Goal: Transaction & Acquisition: Purchase product/service

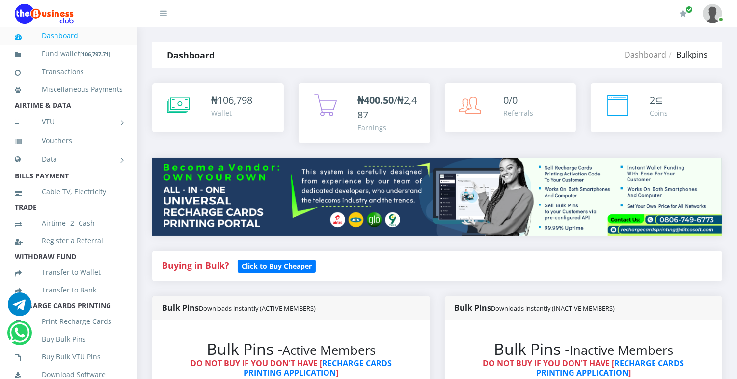
scroll to position [331, 0]
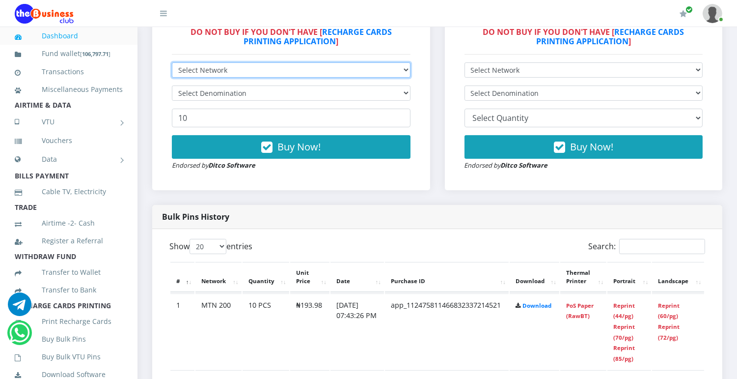
click at [403, 72] on select "Select Network MTN Globacom 9Mobile Airtel" at bounding box center [291, 69] width 239 height 15
select select "MTN"
click at [172, 62] on select "Select Network MTN Globacom 9Mobile Airtel" at bounding box center [291, 69] width 239 height 15
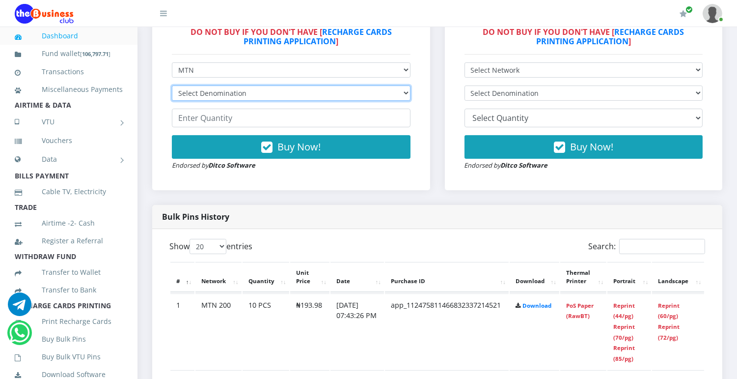
click at [401, 96] on select "Select Denomination MTN NGN100 - ₦96.99 MTN NGN200 - ₦193.98 MTN NGN400 - ₦387.…" at bounding box center [291, 92] width 239 height 15
select select "484.95-500"
click at [172, 85] on select "Select Denomination MTN NGN100 - ₦96.99 MTN NGN200 - ₦193.98 MTN NGN400 - ₦387.…" at bounding box center [291, 92] width 239 height 15
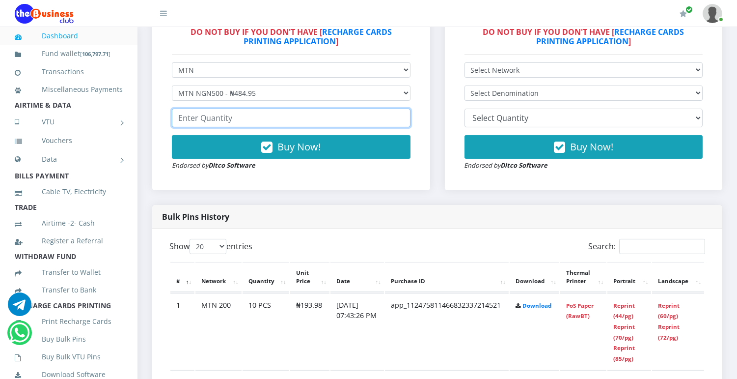
click at [290, 121] on input "number" at bounding box center [291, 118] width 239 height 19
click at [195, 121] on input "50" at bounding box center [291, 118] width 239 height 19
type input "5"
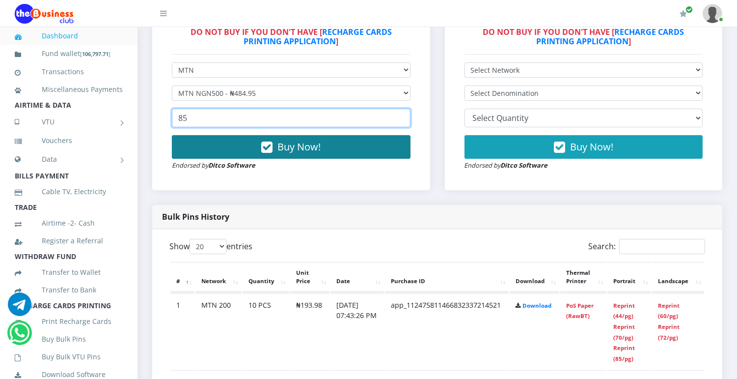
type input "85"
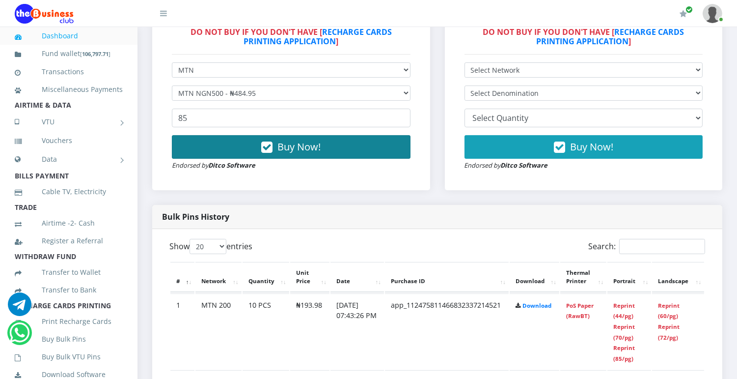
click at [285, 144] on span "Buy Now!" at bounding box center [299, 146] width 43 height 13
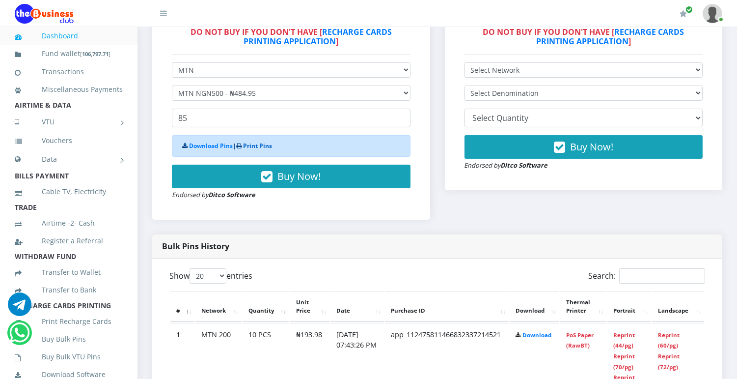
click at [260, 143] on link "Print Pins" at bounding box center [257, 146] width 29 height 8
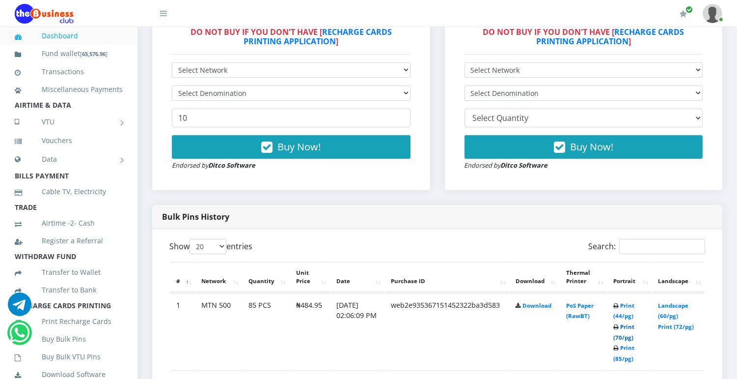
click at [633, 337] on link "Print (70/pg)" at bounding box center [624, 332] width 21 height 18
click at [629, 336] on link "Print (70/pg)" at bounding box center [624, 332] width 21 height 18
click at [635, 339] on td "Print (44/pg) Print (70/pg) Print (85/pg)" at bounding box center [630, 331] width 44 height 76
click at [630, 339] on link "Print (70/pg)" at bounding box center [624, 332] width 21 height 18
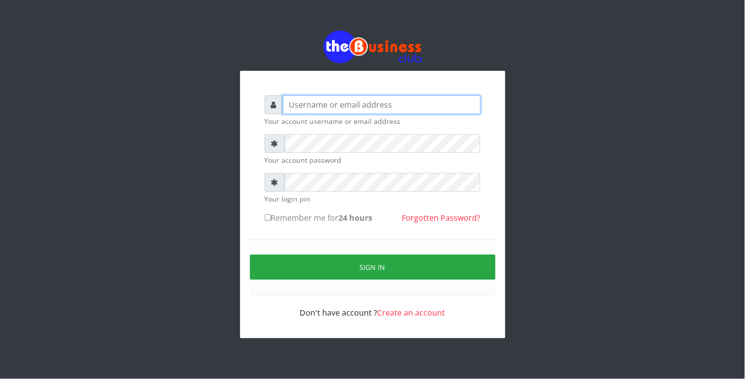
type input "Revgaly"
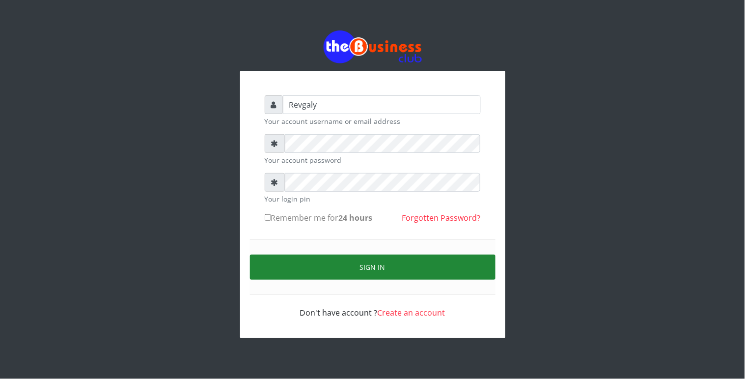
click at [288, 266] on button "Sign in" at bounding box center [373, 267] width 246 height 25
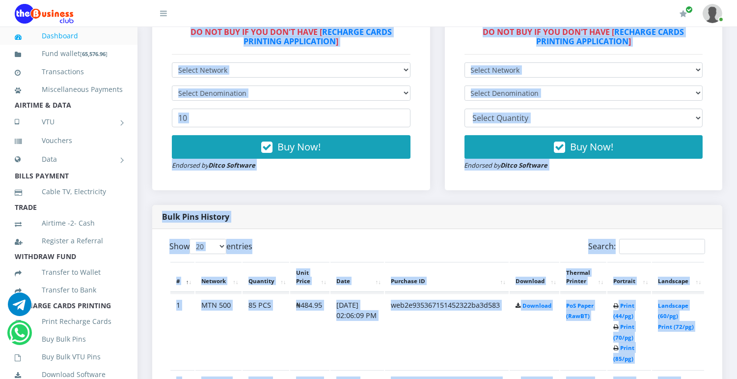
drag, startPoint x: 737, startPoint y: 89, endPoint x: 728, endPoint y: 168, distance: 78.7
click at [728, 168] on div "Bulk Pins Downloads instantly (INACTIVE MEMBERS) Bulk Pins - Inactive Members D…" at bounding box center [584, 85] width 293 height 240
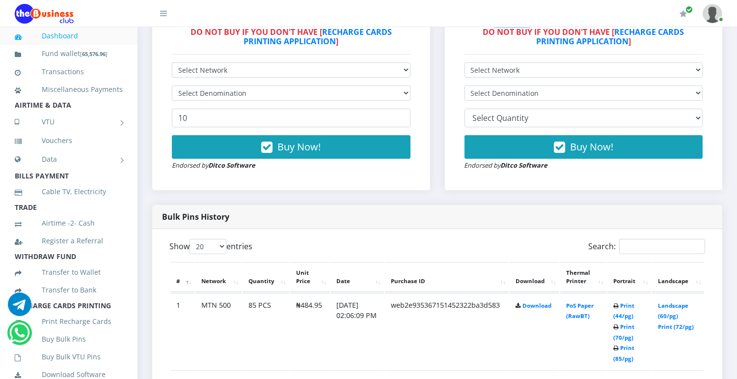
click at [729, 168] on div "Bulk Pins Downloads instantly (INACTIVE MEMBERS) Bulk Pins - Inactive Members D…" at bounding box center [584, 85] width 293 height 240
click at [627, 338] on link "Print (70/pg)" at bounding box center [624, 332] width 21 height 18
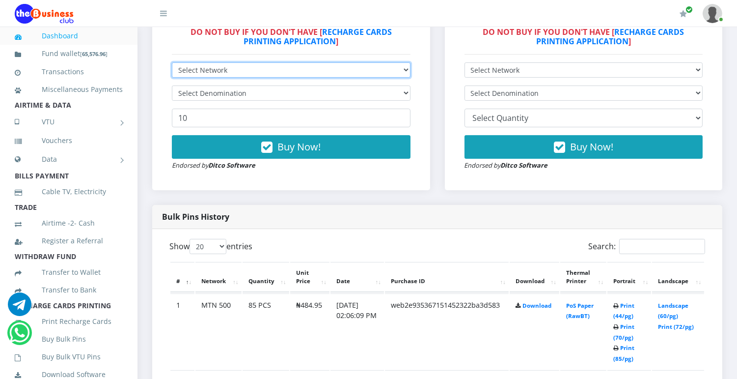
click at [402, 68] on select "Select Network MTN Globacom 9Mobile Airtel" at bounding box center [291, 69] width 239 height 15
select select "Glo"
click at [172, 62] on select "Select Network MTN Globacom 9Mobile Airtel" at bounding box center [291, 69] width 239 height 15
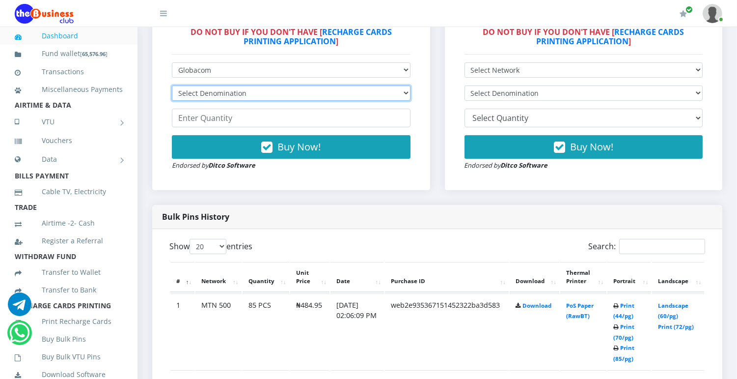
click at [303, 95] on select "Select Denomination Glo NGN100 - ₦96.55 Glo NGN200 - ₦193.10 Glo NGN500 - ₦482.…" at bounding box center [291, 92] width 239 height 15
select select "482.75-500"
click at [172, 85] on select "Select Denomination Glo NGN100 - ₦96.55 Glo NGN200 - ₦193.10 Glo NGN500 - ₦482.…" at bounding box center [291, 92] width 239 height 15
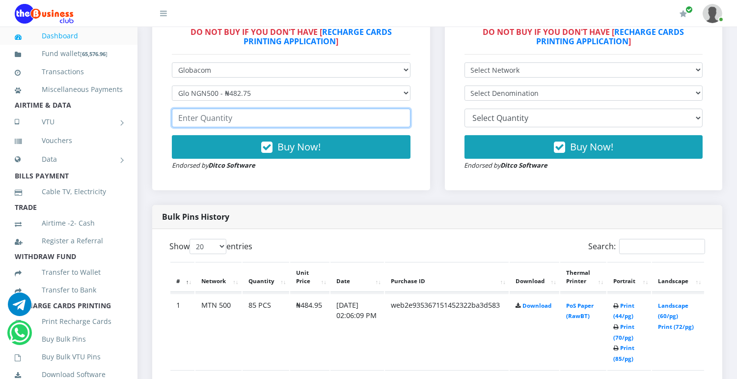
click at [254, 116] on input "number" at bounding box center [291, 118] width 239 height 19
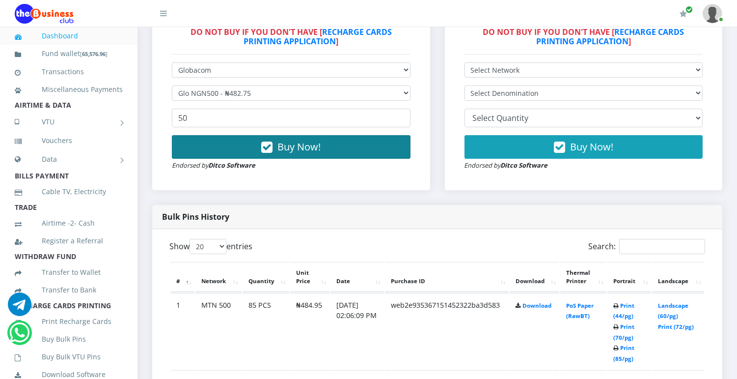
click at [267, 145] on icon "button" at bounding box center [266, 147] width 11 height 10
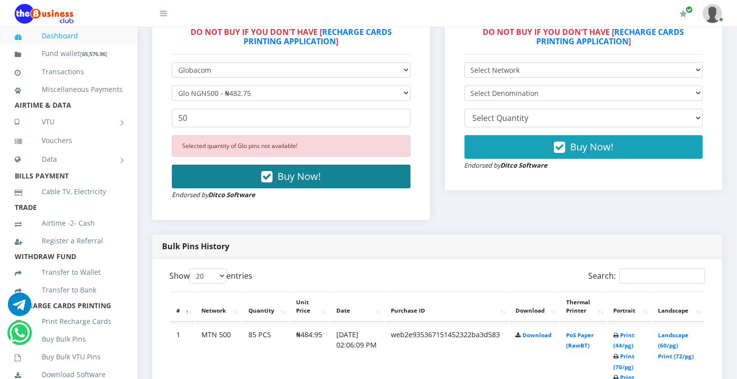
click at [287, 173] on span "Buy Now!" at bounding box center [299, 176] width 43 height 13
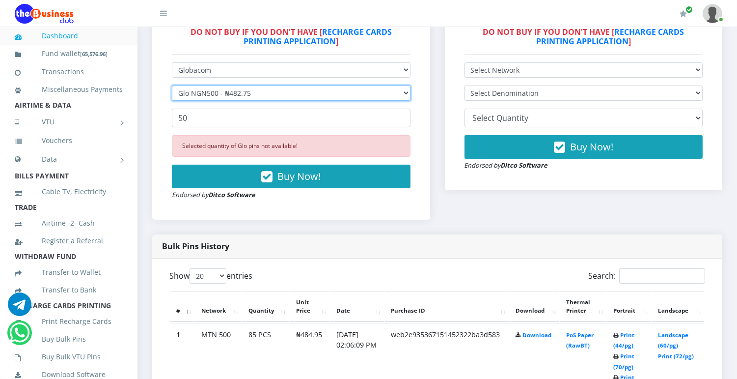
click at [281, 95] on select "Select Denomination Glo NGN100 - ₦96.55 Glo NGN200 - ₦193.10 Glo NGN500 - ₦482.…" at bounding box center [291, 92] width 239 height 15
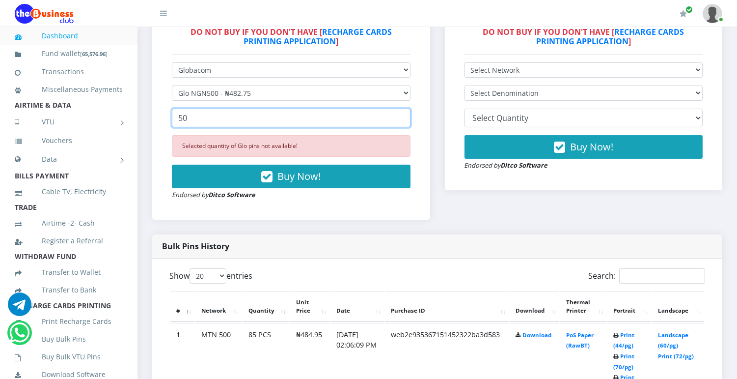
click at [248, 121] on input "50" at bounding box center [291, 118] width 239 height 19
type input "5"
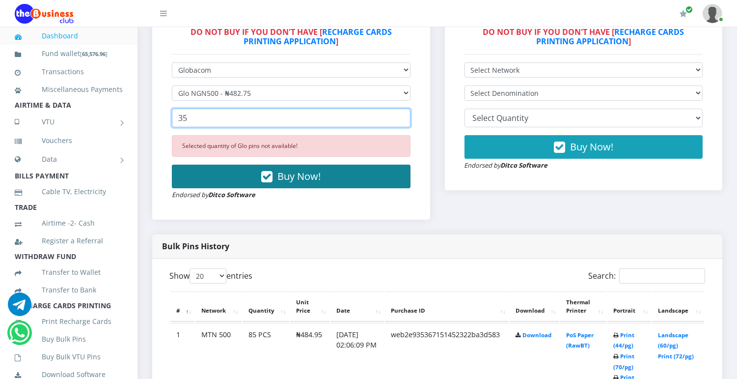
type input "35"
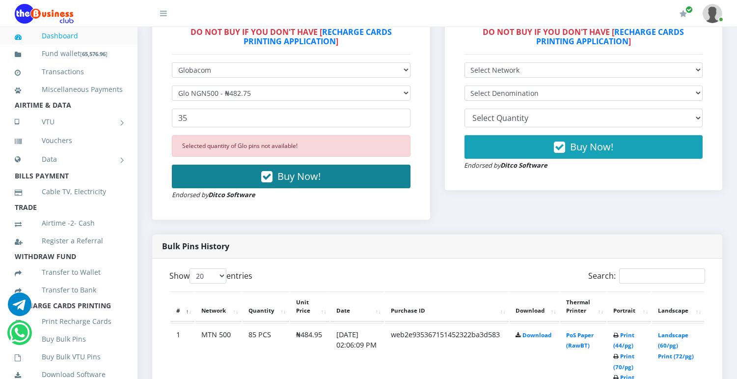
click at [250, 180] on button "Buy Now!" at bounding box center [291, 177] width 239 height 24
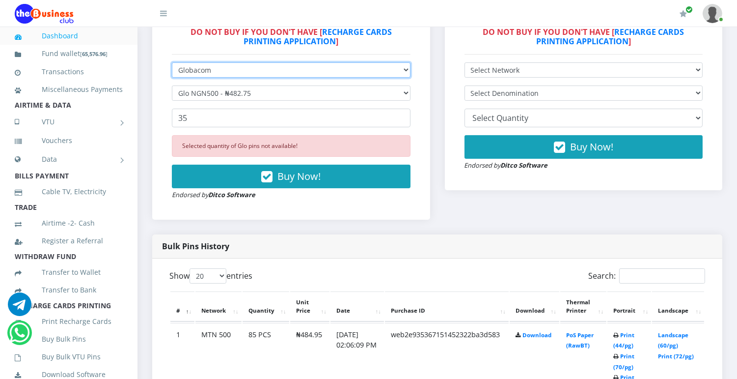
click at [398, 72] on select "Select Network MTN Globacom 9Mobile Airtel" at bounding box center [291, 69] width 239 height 15
select select "Airtel"
click at [172, 62] on select "Select Network MTN Globacom 9Mobile Airtel" at bounding box center [291, 69] width 239 height 15
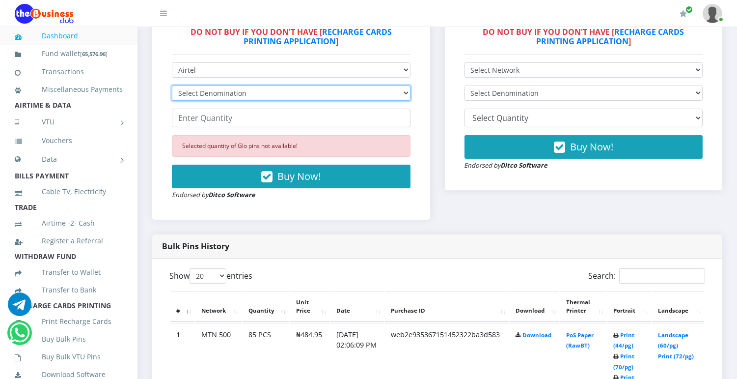
click at [349, 95] on select "Select Denomination Airtel NGN100 - ₦96.38 Airtel NGN200 - ₦192.76 Airtel NGN50…" at bounding box center [291, 92] width 239 height 15
select select "481.9-500"
click at [172, 85] on select "Select Denomination Airtel NGN100 - ₦96.38 Airtel NGN200 - ₦192.76 Airtel NGN50…" at bounding box center [291, 92] width 239 height 15
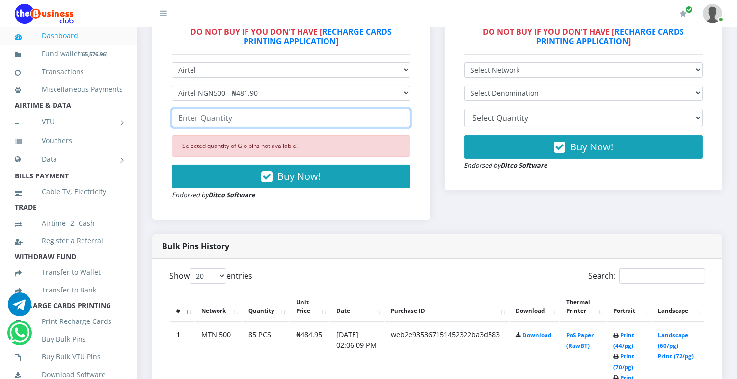
click at [292, 116] on input "number" at bounding box center [291, 118] width 239 height 19
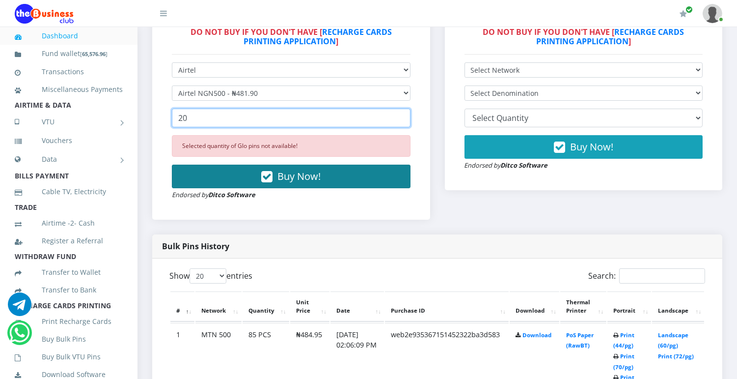
type input "20"
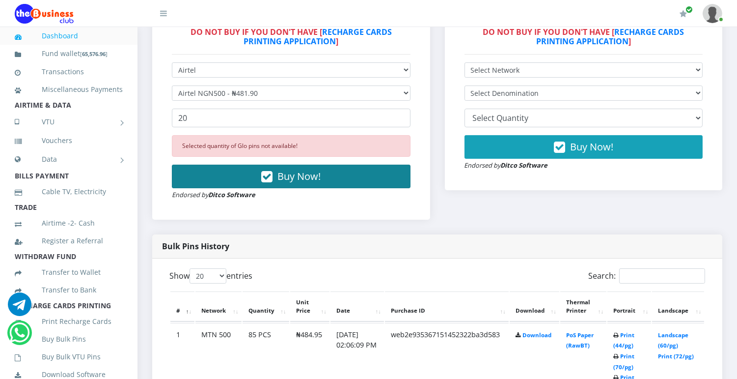
click at [281, 181] on span "Buy Now!" at bounding box center [299, 176] width 43 height 13
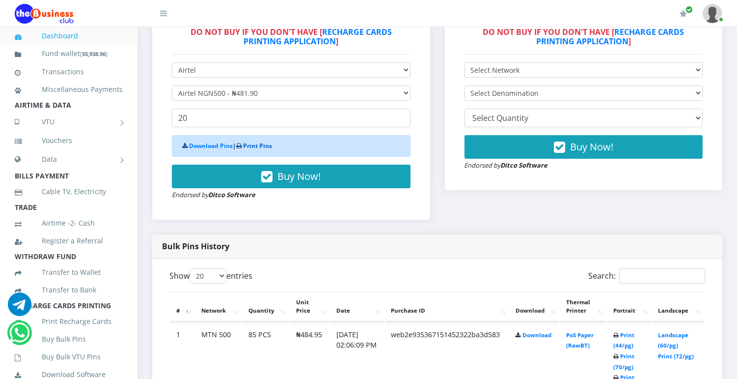
click at [259, 145] on link "Print Pins" at bounding box center [257, 146] width 29 height 8
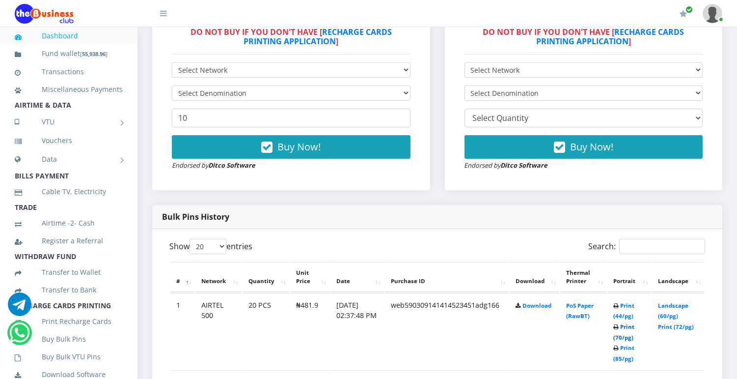
click at [628, 336] on link "Print (70/pg)" at bounding box center [624, 332] width 21 height 18
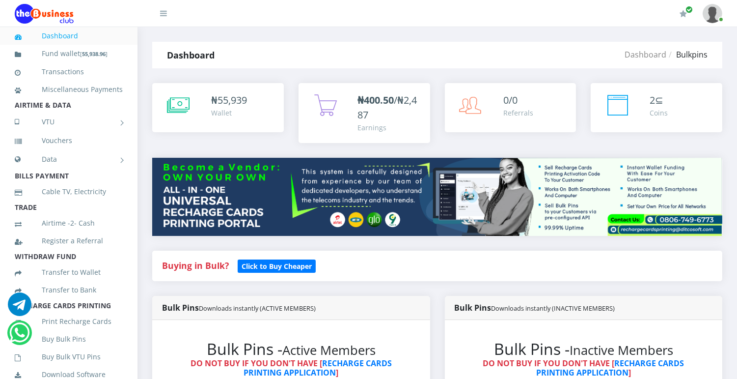
scroll to position [331, 0]
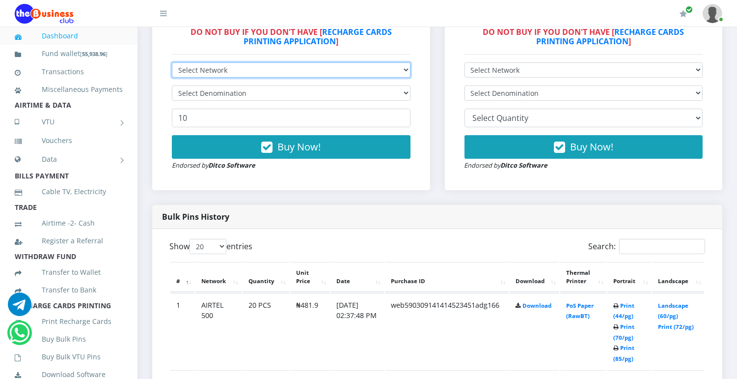
click at [380, 74] on select "Select Network MTN Globacom 9Mobile Airtel" at bounding box center [291, 69] width 239 height 15
select select "Glo"
click at [172, 62] on select "Select Network MTN Globacom 9Mobile Airtel" at bounding box center [291, 69] width 239 height 15
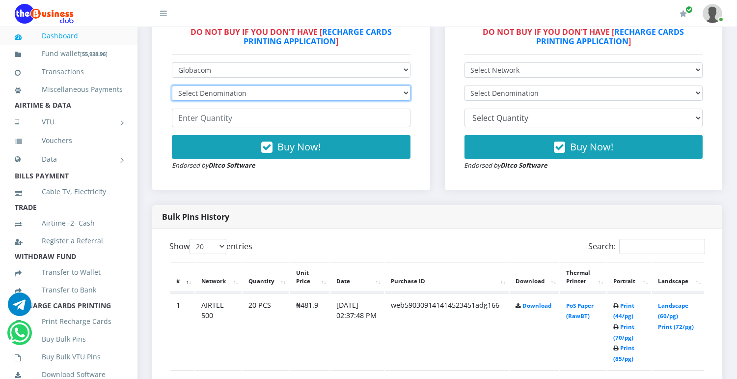
click at [321, 95] on select "Select Denomination Glo NGN100 - ₦96.55 Glo NGN200 - ₦193.10 Glo NGN500 - ₦482.…" at bounding box center [291, 92] width 239 height 15
select select "482.75-500"
click at [172, 85] on select "Select Denomination Glo NGN100 - ₦96.55 Glo NGN200 - ₦193.10 Glo NGN500 - ₦482.…" at bounding box center [291, 92] width 239 height 15
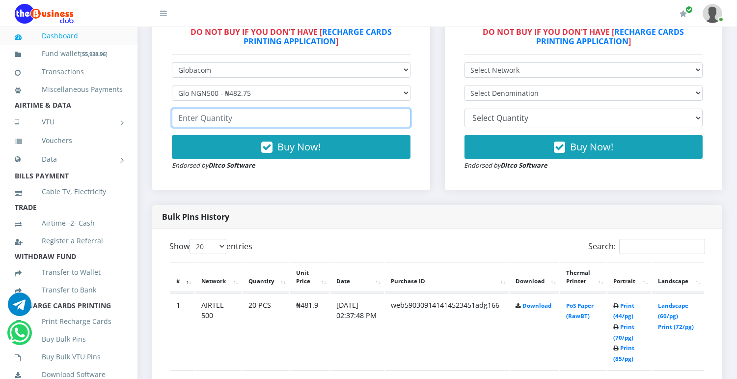
click at [287, 115] on input "number" at bounding box center [291, 118] width 239 height 19
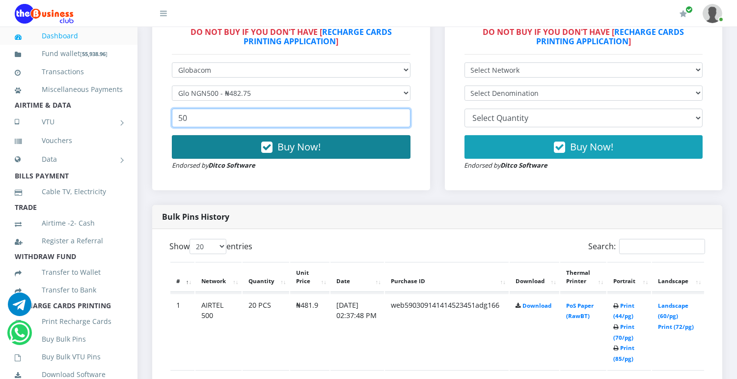
type input "50"
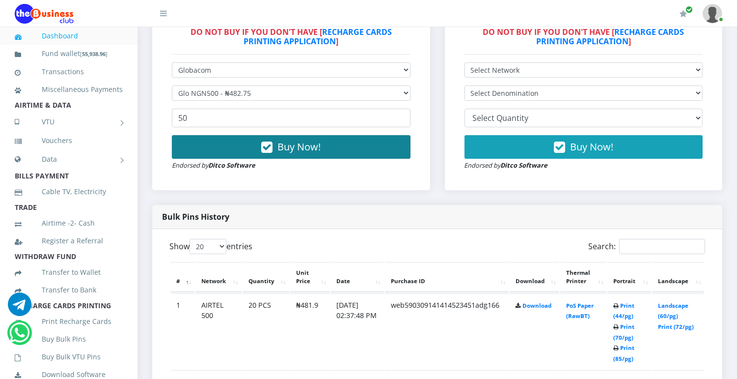
click at [283, 141] on span "Buy Now!" at bounding box center [299, 146] width 43 height 13
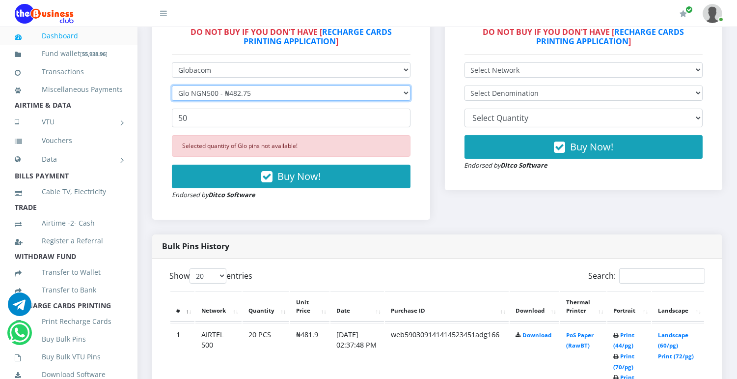
click at [269, 93] on select "Select Denomination Glo NGN100 - ₦96.55 Glo NGN200 - ₦193.10 Glo NGN500 - ₦482.…" at bounding box center [291, 92] width 239 height 15
select select "965.5-1000"
click at [172, 85] on select "Select Denomination Glo NGN100 - ₦96.55 Glo NGN200 - ₦193.10 Glo NGN500 - ₦482.…" at bounding box center [291, 92] width 239 height 15
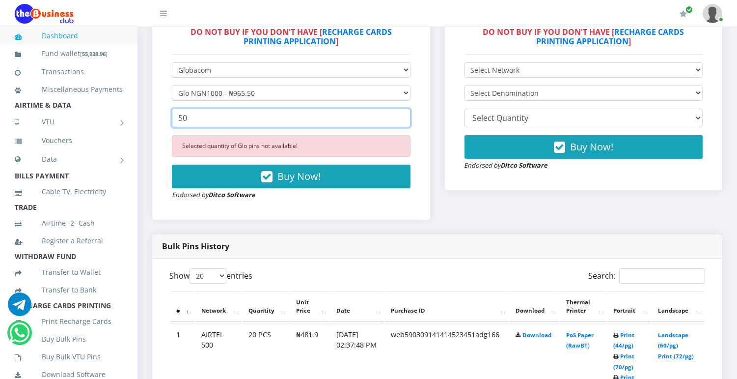
click at [238, 119] on input "50" at bounding box center [291, 118] width 239 height 19
type input "5"
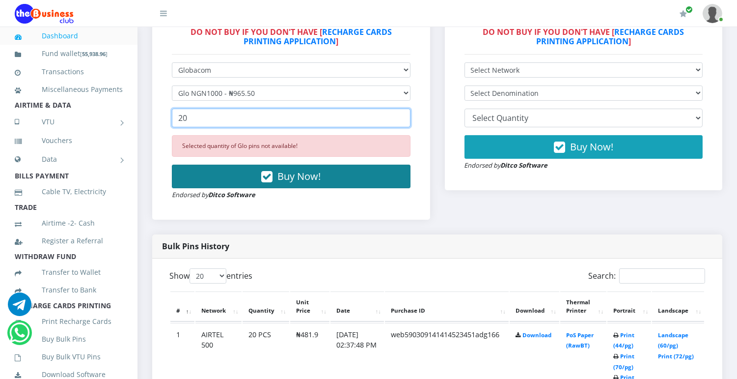
type input "20"
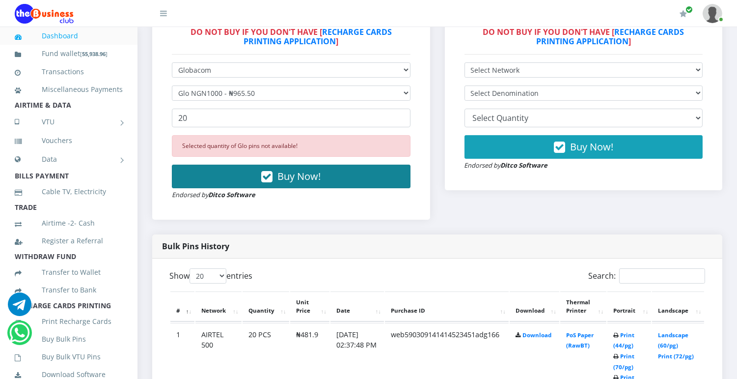
click at [218, 179] on button "Buy Now!" at bounding box center [291, 177] width 239 height 24
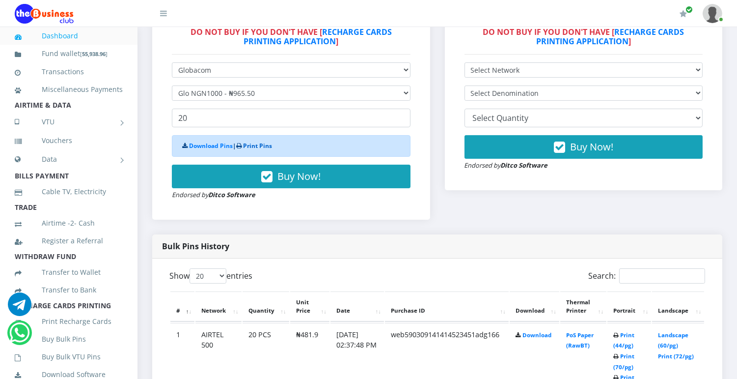
click at [254, 148] on link "Print Pins" at bounding box center [257, 146] width 29 height 8
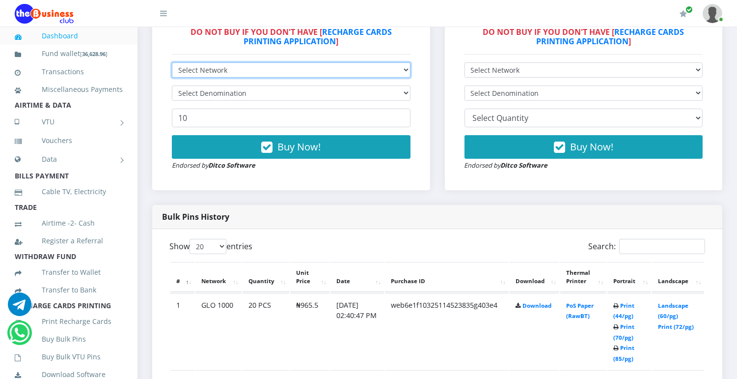
click at [404, 72] on select "Select Network MTN Globacom 9Mobile Airtel" at bounding box center [291, 69] width 239 height 15
select select "MTN"
click at [172, 62] on select "Select Network MTN Globacom 9Mobile Airtel" at bounding box center [291, 69] width 239 height 15
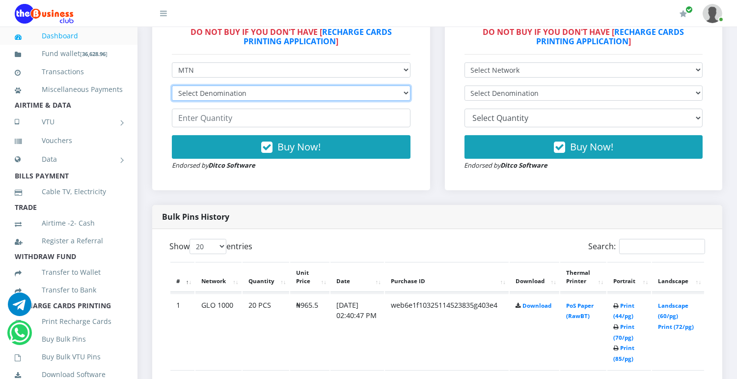
click at [298, 99] on select "Select Denomination MTN NGN100 - ₦96.99 MTN NGN200 - ₦193.98 MTN NGN400 - ₦387.…" at bounding box center [291, 92] width 239 height 15
select select "969.9-1000"
click at [172, 85] on select "Select Denomination MTN NGN100 - ₦96.99 MTN NGN200 - ₦193.98 MTN NGN400 - ₦387.…" at bounding box center [291, 92] width 239 height 15
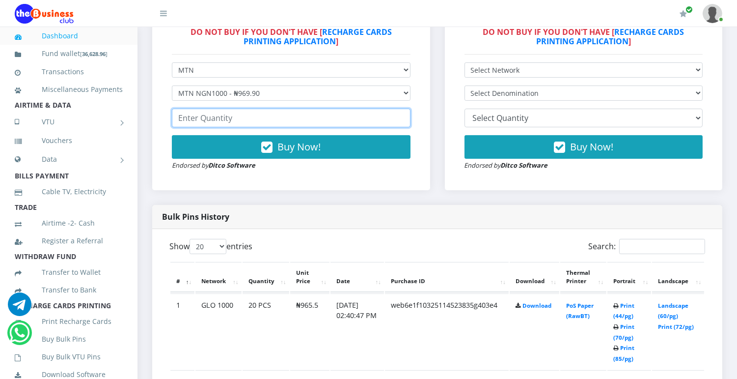
click at [233, 116] on input "number" at bounding box center [291, 118] width 239 height 19
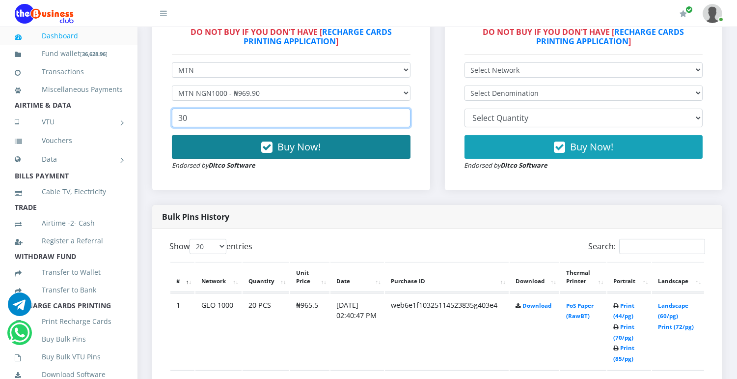
type input "30"
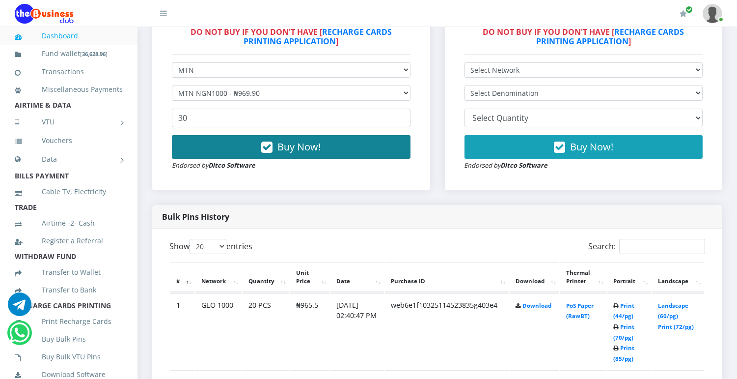
click at [265, 143] on icon "button" at bounding box center [266, 147] width 11 height 10
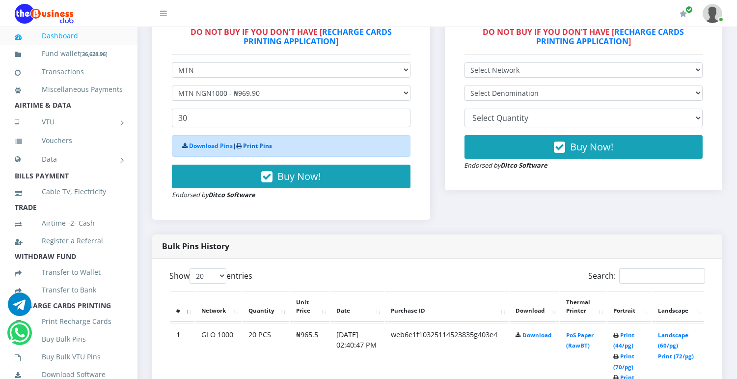
click at [265, 144] on link "Print Pins" at bounding box center [257, 146] width 29 height 8
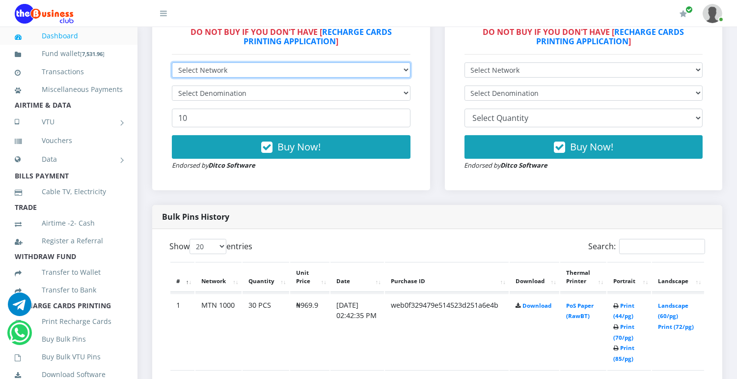
click at [397, 70] on select "Select Network MTN Globacom 9Mobile Airtel" at bounding box center [291, 69] width 239 height 15
select select "Glo"
click at [172, 62] on select "Select Network MTN Globacom 9Mobile Airtel" at bounding box center [291, 69] width 239 height 15
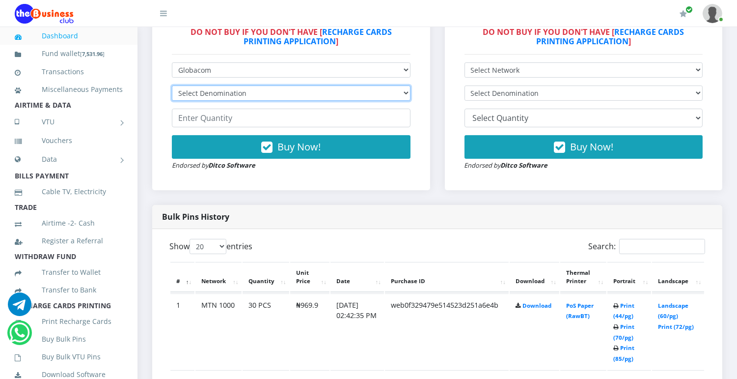
click at [356, 96] on select "Select Denomination Glo NGN100 - ₦96.55 Glo NGN200 - ₦193.10 Glo NGN500 - ₦482.…" at bounding box center [291, 92] width 239 height 15
select select "965.5-1000"
click at [172, 85] on select "Select Denomination Glo NGN100 - ₦96.55 Glo NGN200 - ₦193.10 Glo NGN500 - ₦482.…" at bounding box center [291, 92] width 239 height 15
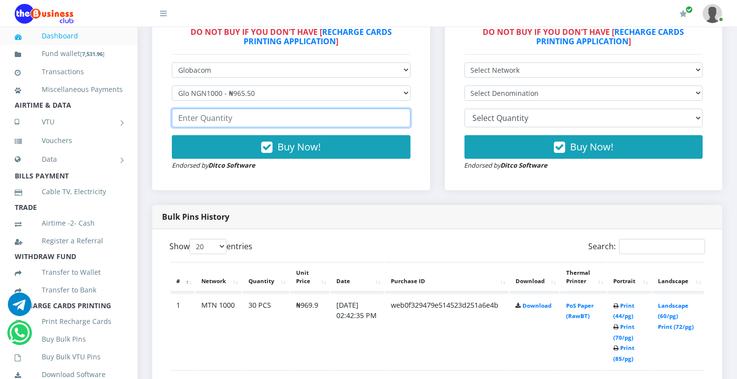
click at [309, 119] on input "number" at bounding box center [291, 118] width 239 height 19
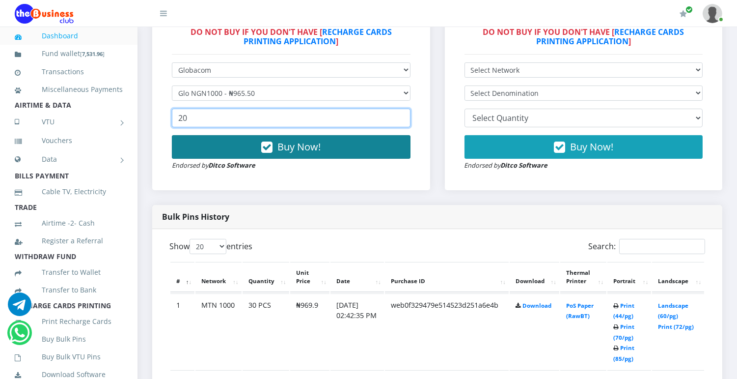
type input "20"
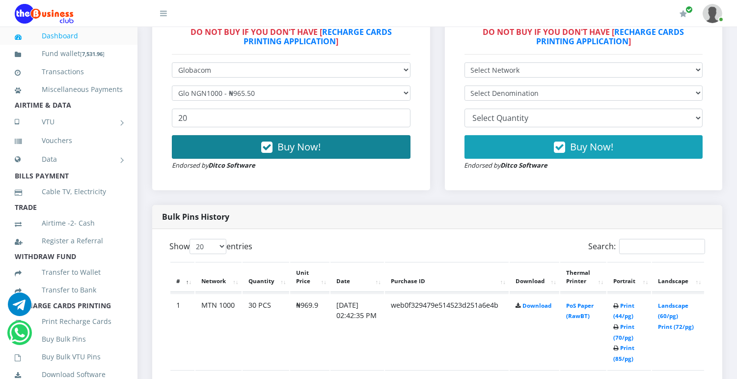
click at [301, 142] on span "Buy Now!" at bounding box center [299, 146] width 43 height 13
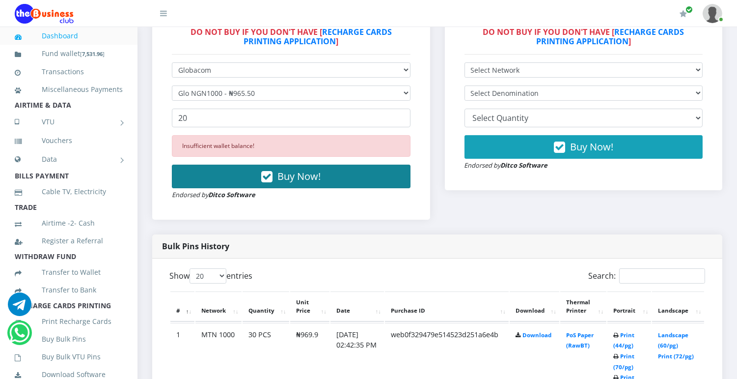
click at [300, 170] on span "Buy Now!" at bounding box center [299, 176] width 43 height 13
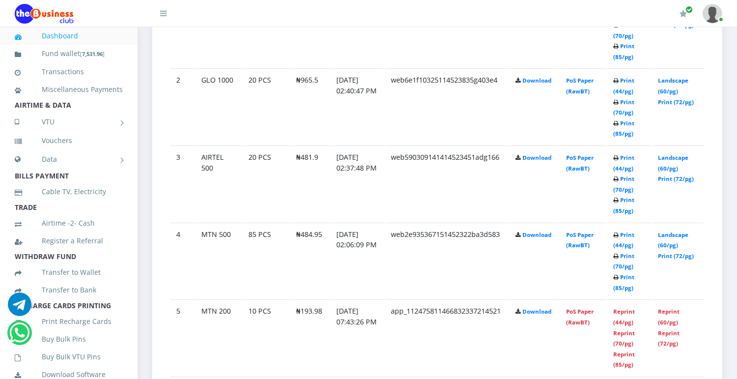
scroll to position [331, 0]
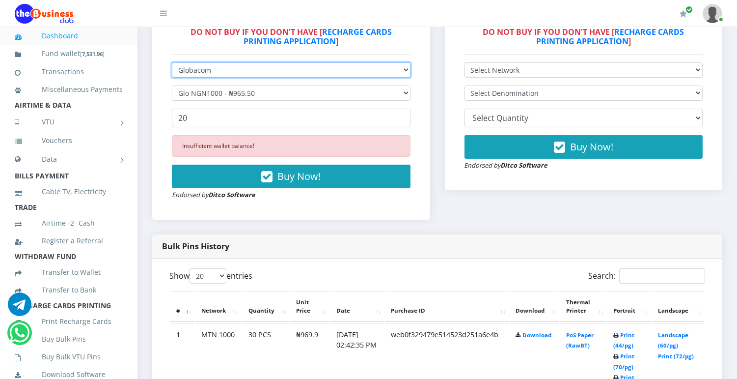
click at [216, 72] on select "Select Network MTN Globacom 9Mobile Airtel" at bounding box center [291, 69] width 239 height 15
select select "MTN"
click at [172, 62] on select "Select Network MTN Globacom 9Mobile Airtel" at bounding box center [291, 69] width 239 height 15
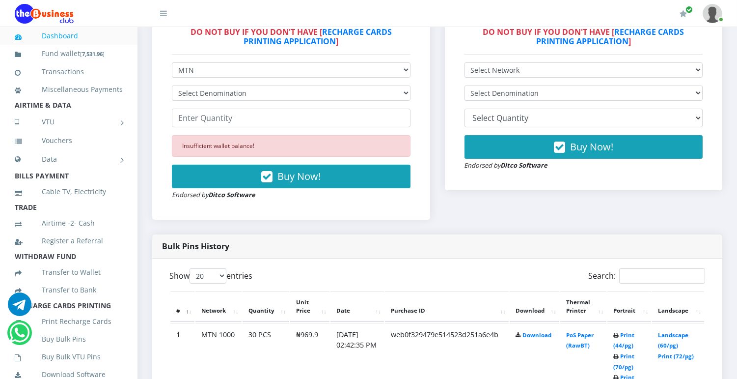
click at [198, 106] on form "Select Network MTN Globacom 9Mobile Airtel Select Denomination MTN NGN100 - ₦96…" at bounding box center [291, 131] width 239 height 138
click at [199, 94] on select "Select Denomination MTN NGN100 - ₦96.99 MTN NGN200 - ₦193.98 MTN NGN400 - ₦387.…" at bounding box center [291, 92] width 239 height 15
select select "193.98-200"
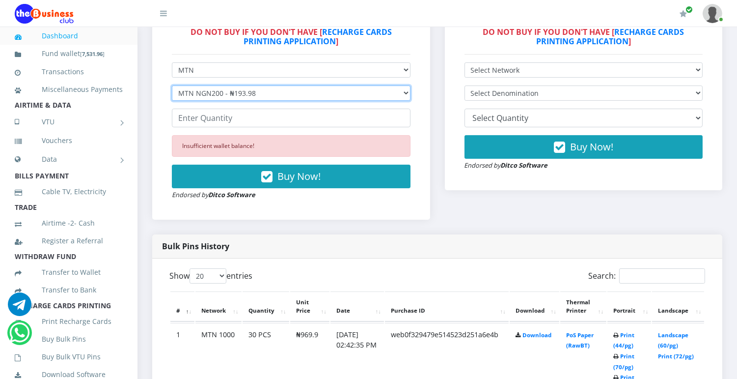
click at [172, 85] on select "Select Denomination MTN NGN100 - ₦96.99 MTN NGN200 - ₦193.98 MTN NGN400 - ₦387.…" at bounding box center [291, 92] width 239 height 15
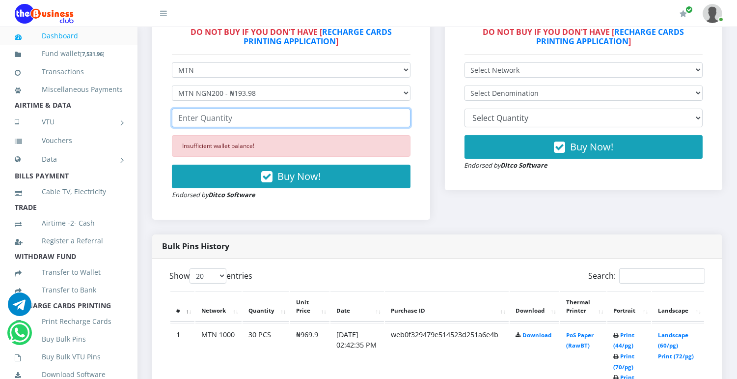
click at [198, 120] on input "number" at bounding box center [291, 118] width 239 height 19
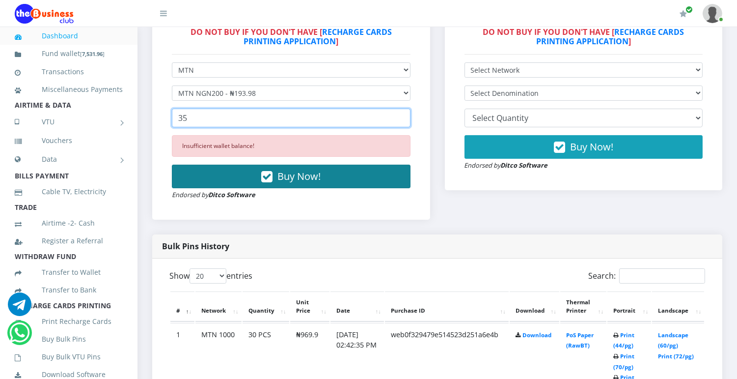
type input "35"
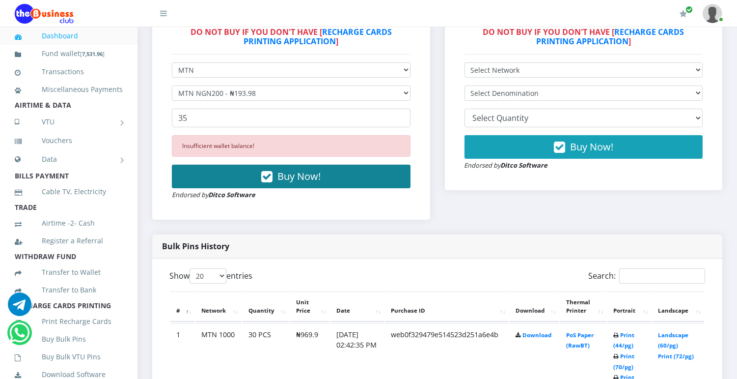
click at [208, 165] on button "Buy Now!" at bounding box center [291, 177] width 239 height 24
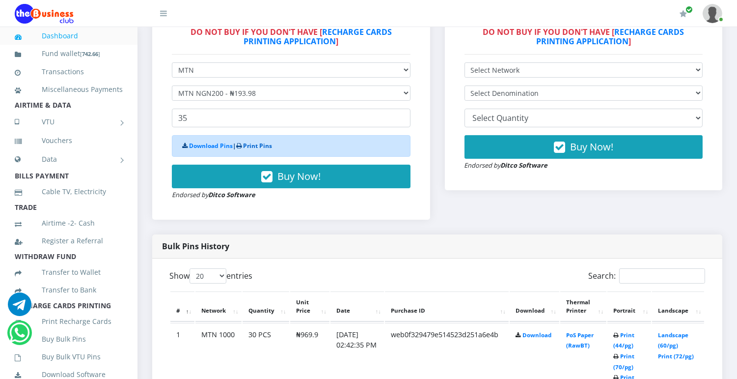
click at [258, 145] on link "Print Pins" at bounding box center [257, 146] width 29 height 8
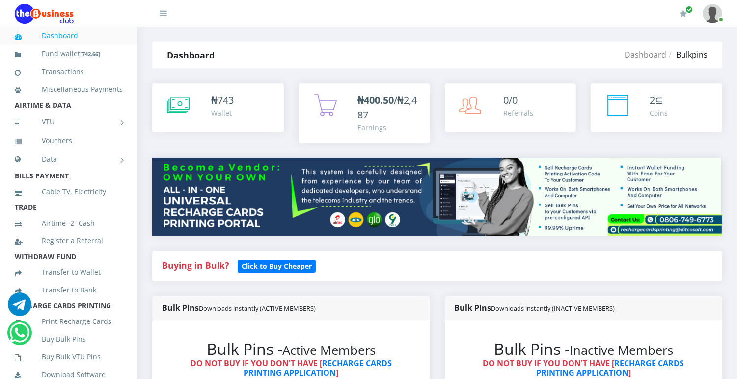
click at [380, 108] on div "₦400.50 /₦2,487" at bounding box center [389, 107] width 63 height 29
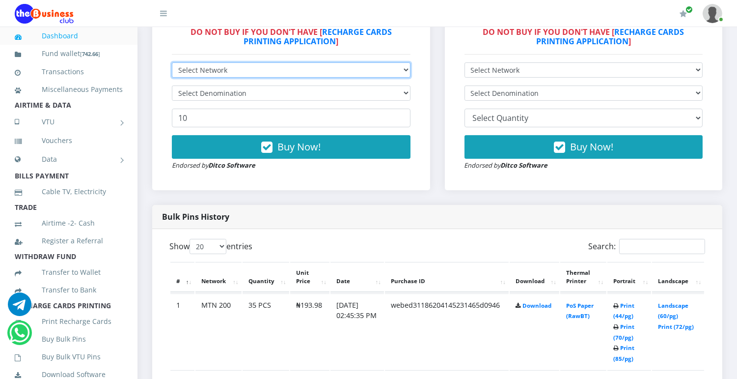
click at [399, 70] on select "Select Network MTN Globacom 9Mobile Airtel" at bounding box center [291, 69] width 239 height 15
select select "MTN"
click at [172, 62] on select "Select Network MTN Globacom 9Mobile Airtel" at bounding box center [291, 69] width 239 height 15
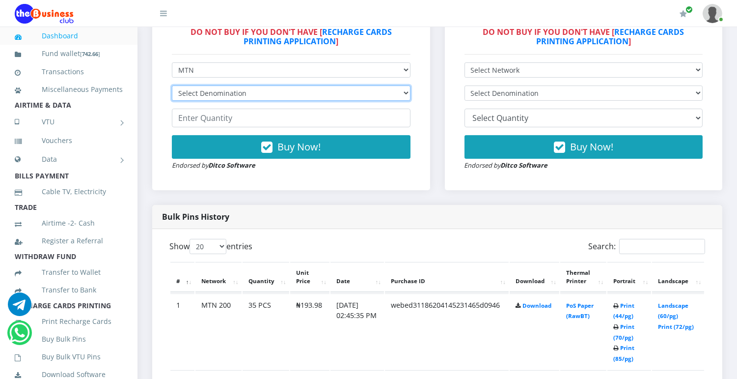
click at [303, 97] on select "Select Denomination MTN NGN100 - ₦96.99 MTN NGN200 - ₦193.98 MTN NGN400 - ₦387.…" at bounding box center [291, 92] width 239 height 15
click at [403, 93] on select "Select Denomination MTN NGN100 - ₦96.99 MTN NGN200 - ₦193.98 MTN NGN400 - ₦387.…" at bounding box center [291, 92] width 239 height 15
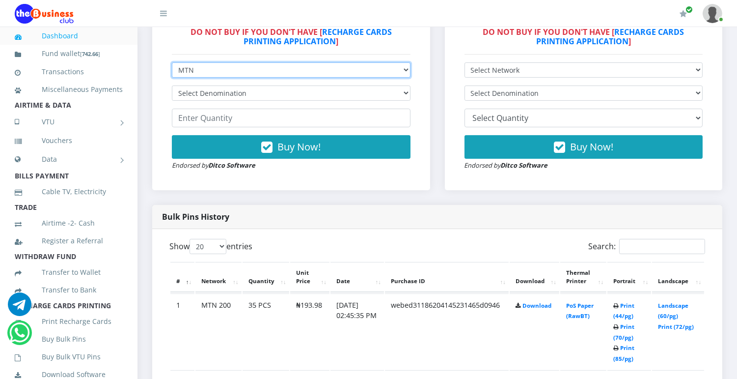
click at [405, 69] on select "Select Network MTN Globacom 9Mobile Airtel" at bounding box center [291, 69] width 239 height 15
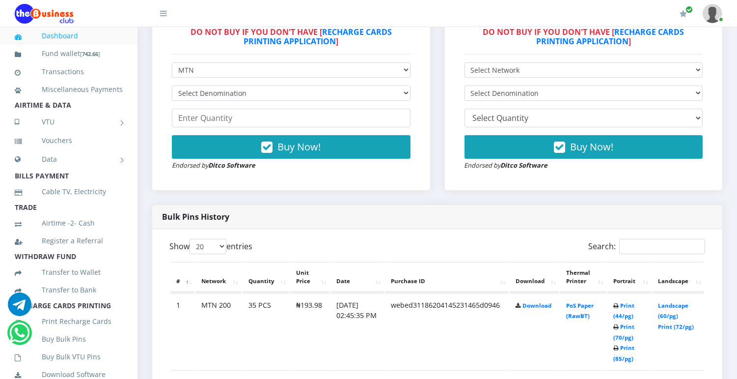
click at [350, 160] on div "Buy Now! Endorsed by Ditco Software" at bounding box center [291, 152] width 239 height 35
click at [345, 85] on select "Select Denomination MTN NGN100 - ₦96.99 MTN NGN200 - ₦193.98 MTN NGN400 - ₦387.…" at bounding box center [291, 92] width 239 height 15
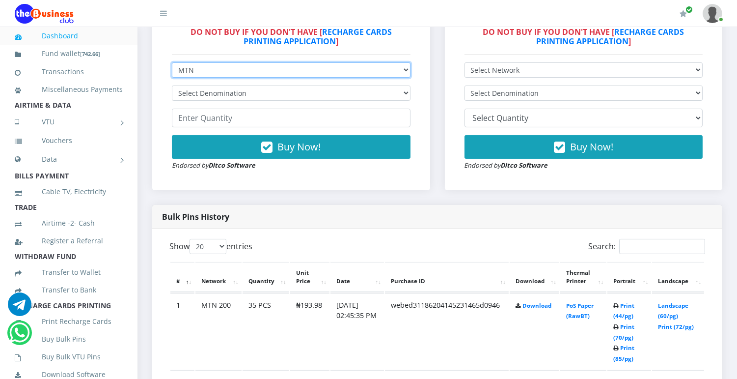
click at [408, 71] on select "Select Network MTN Globacom 9Mobile Airtel" at bounding box center [291, 69] width 239 height 15
click at [172, 62] on select "Select Network MTN Globacom 9Mobile Airtel" at bounding box center [291, 69] width 239 height 15
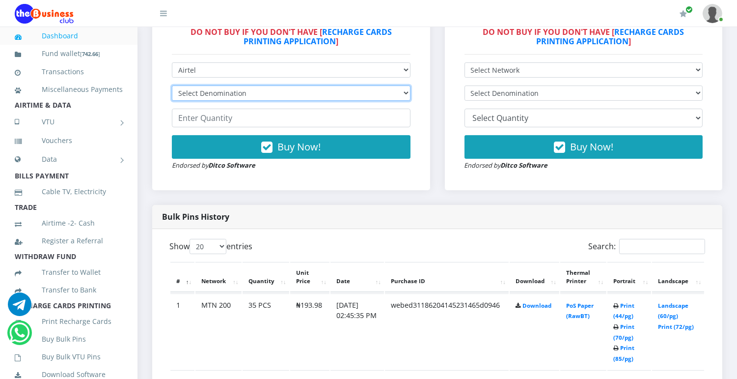
click at [335, 93] on select "Select Denomination Airtel NGN100 - ₦96.38 Airtel NGN200 - ₦192.76 Airtel NGN50…" at bounding box center [291, 92] width 239 height 15
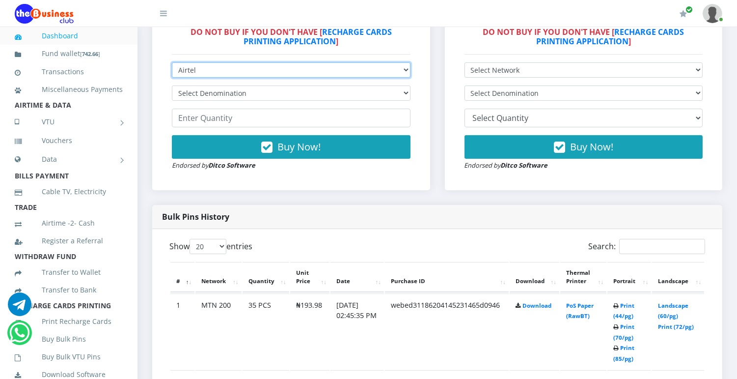
click at [405, 69] on select "Select Network MTN Globacom 9Mobile Airtel" at bounding box center [291, 69] width 239 height 15
select select "Glo"
click at [172, 62] on select "Select Network MTN Globacom 9Mobile Airtel" at bounding box center [291, 69] width 239 height 15
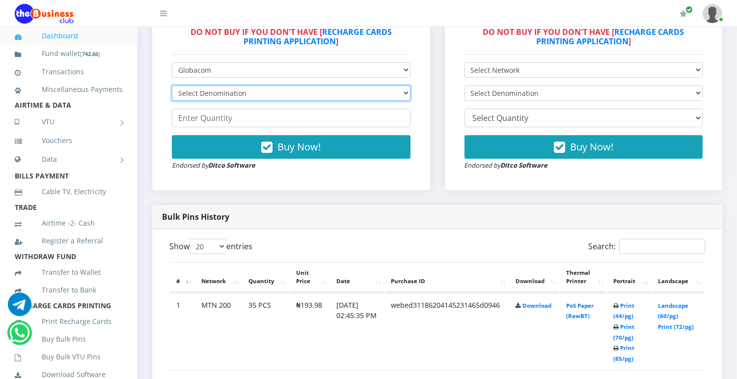
click at [352, 96] on select "Select Denomination Glo NGN100 - ₦96.55 Glo NGN200 - ₦193.10 Glo NGN500 - ₦482.…" at bounding box center [291, 92] width 239 height 15
